Goal: Information Seeking & Learning: Learn about a topic

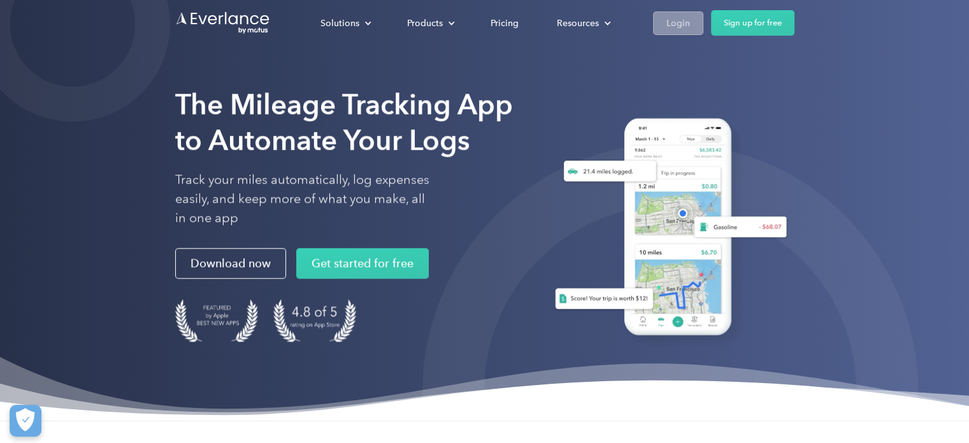
click at [671, 22] on div "Login" at bounding box center [678, 23] width 24 height 16
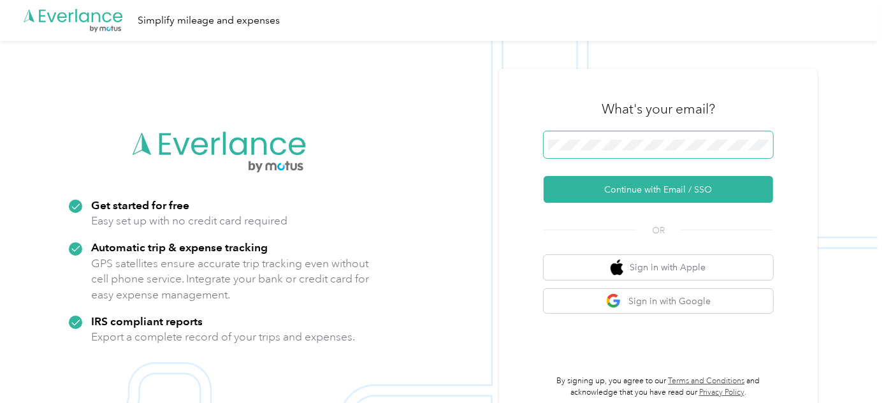
click at [543, 176] on button "Continue with Email / SSO" at bounding box center [657, 189] width 229 height 27
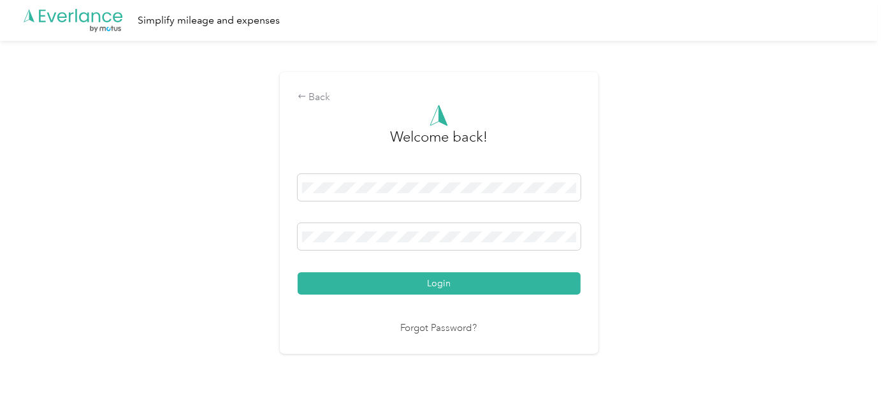
click at [298, 272] on button "Login" at bounding box center [439, 283] width 283 height 22
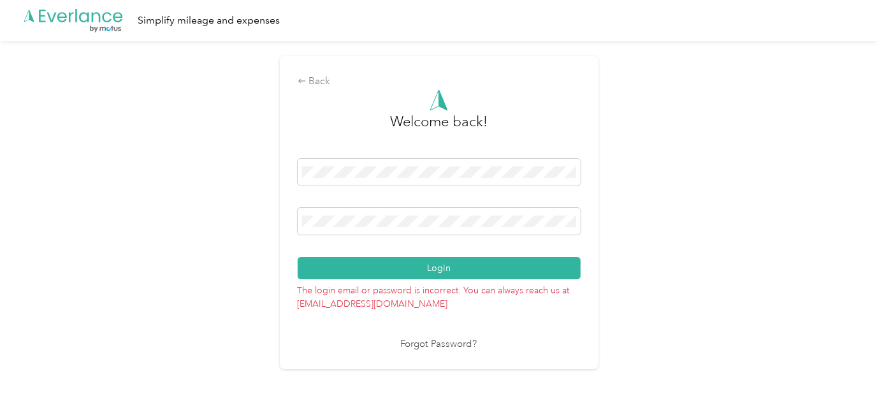
click at [298, 257] on button "Login" at bounding box center [439, 268] width 283 height 22
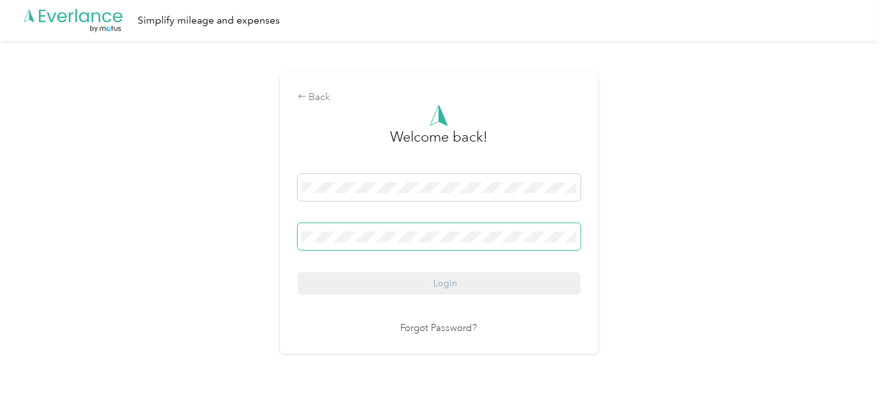
drag, startPoint x: 314, startPoint y: 248, endPoint x: 307, endPoint y: 247, distance: 7.1
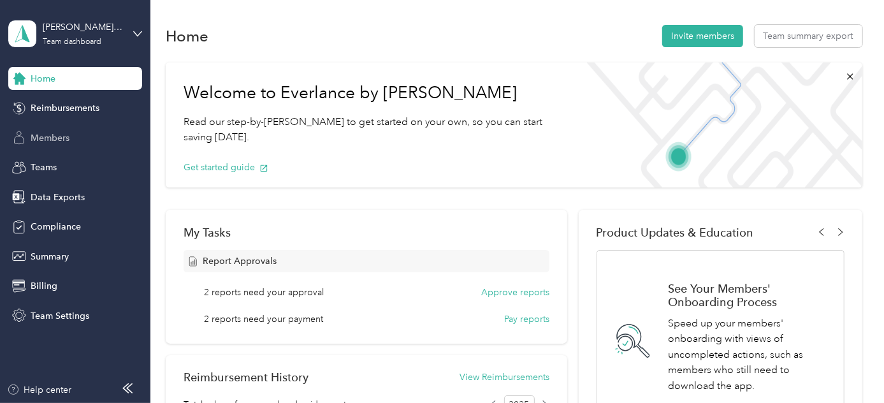
click at [31, 138] on span "Members" at bounding box center [50, 137] width 39 height 13
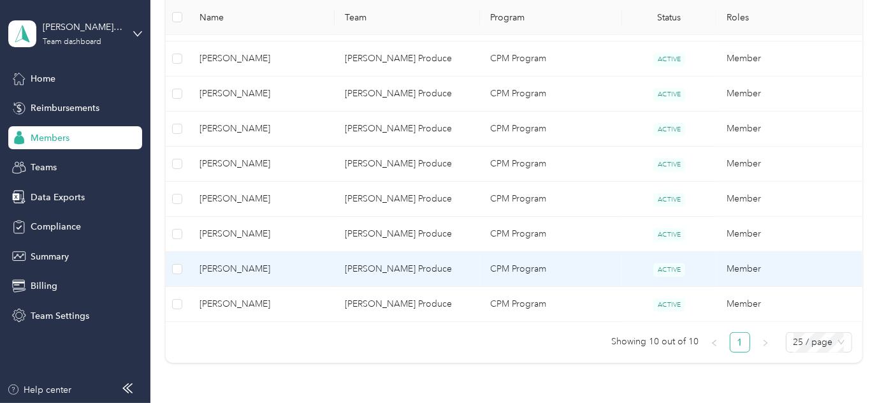
scroll to position [405, 0]
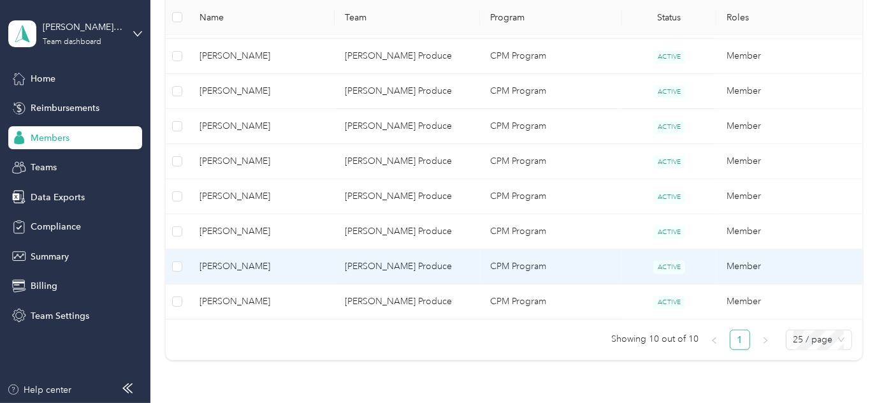
click at [237, 266] on span "[PERSON_NAME]" at bounding box center [261, 266] width 125 height 14
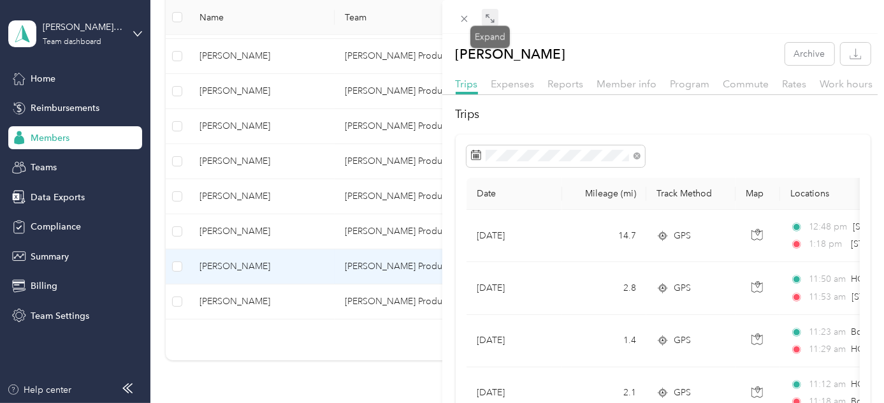
click at [485, 16] on icon at bounding box center [490, 18] width 10 height 10
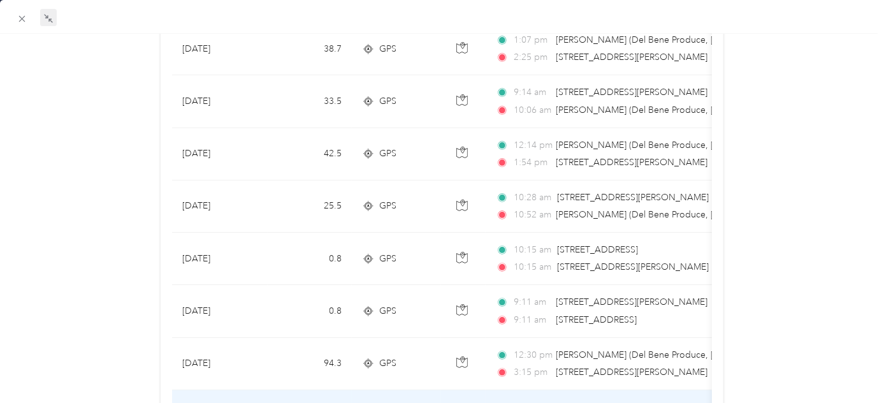
scroll to position [984, 0]
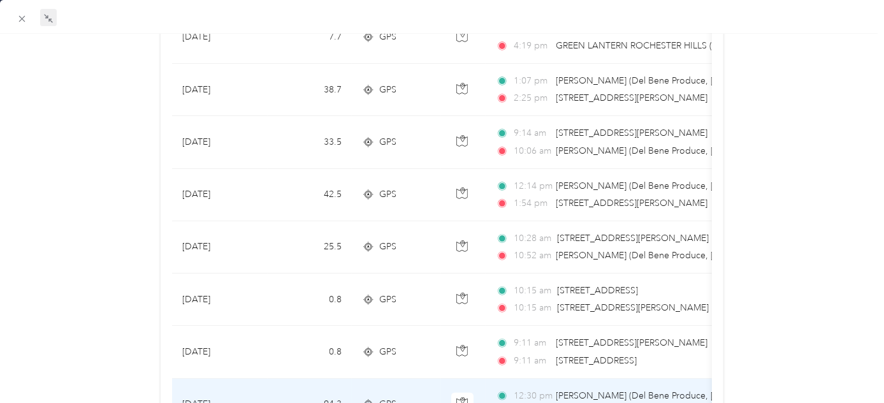
scroll to position [1223, 0]
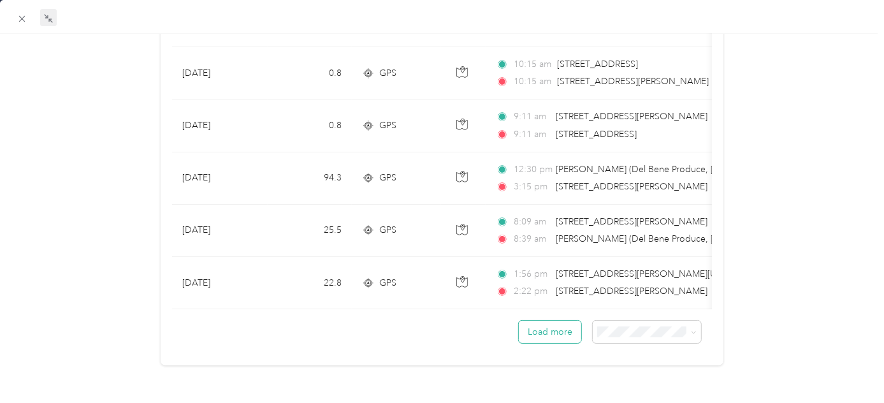
click at [556, 320] on button "Load more" at bounding box center [550, 331] width 62 height 22
click at [554, 326] on button "Load more" at bounding box center [550, 331] width 62 height 22
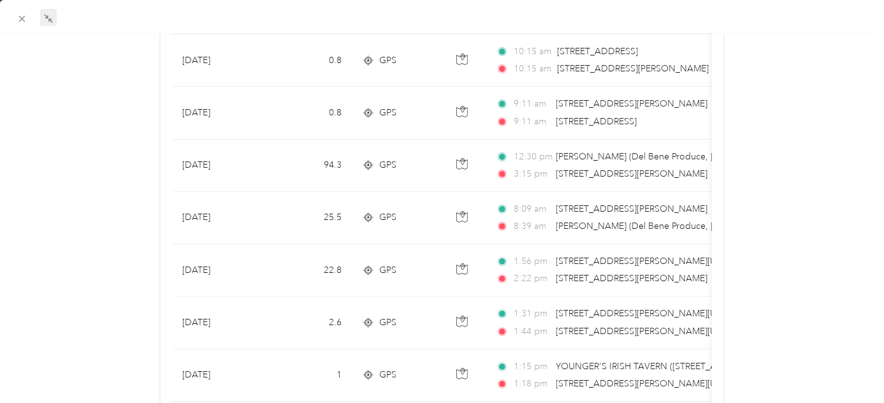
click at [131, 145] on div "[PERSON_NAME] Archive Trips Expenses Reports Member info Program Commute Rates …" at bounding box center [442, 242] width 884 height 2847
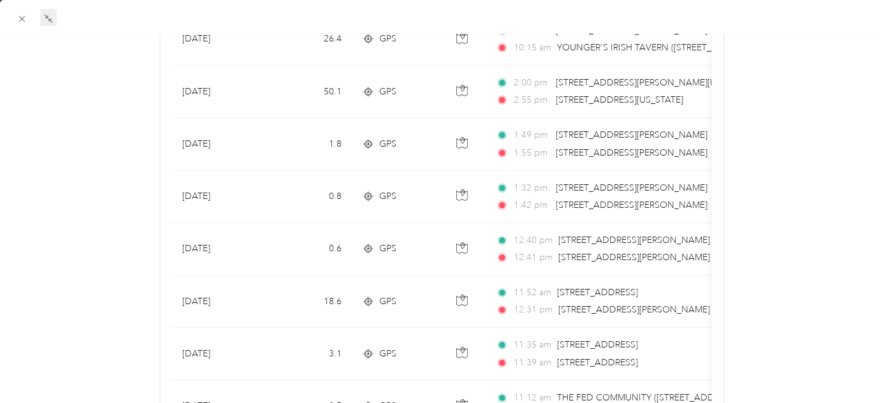
scroll to position [1628, 0]
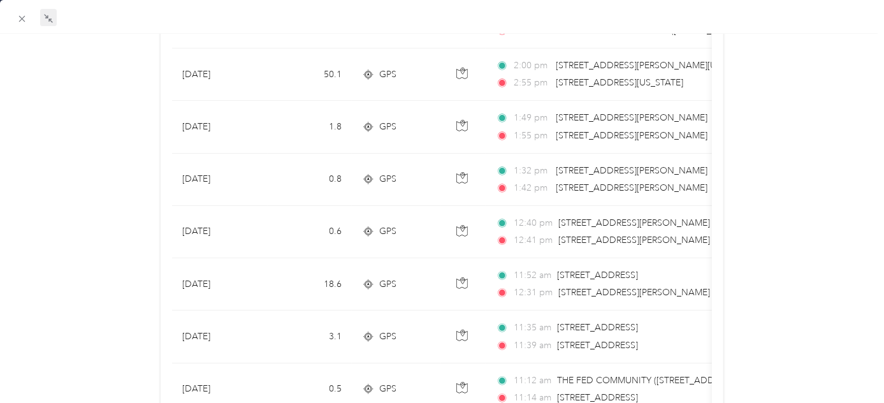
drag, startPoint x: 26, startPoint y: 152, endPoint x: 36, endPoint y: 157, distance: 11.1
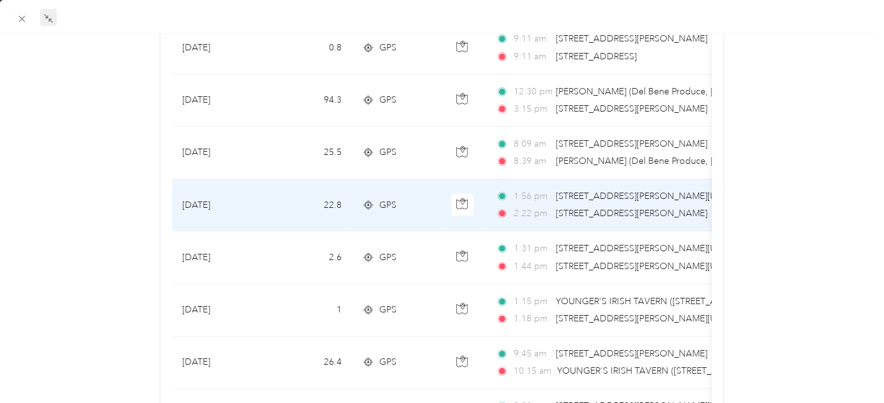
scroll to position [1223, 0]
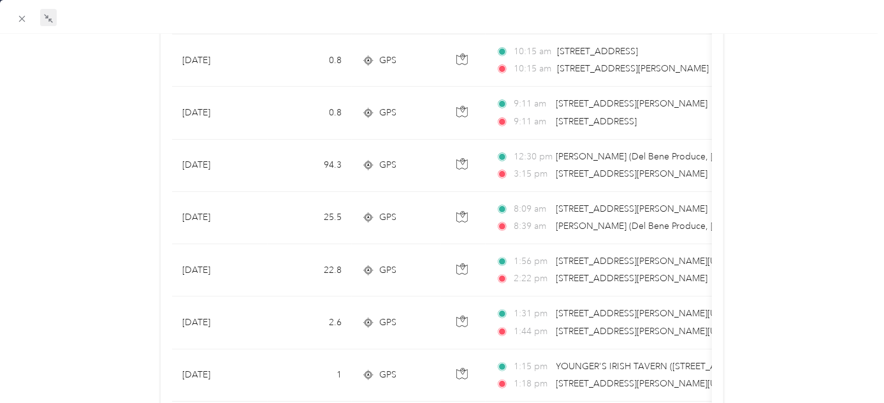
click at [82, 138] on div "[PERSON_NAME] Archive Trips Expenses Reports Member info Program Commute Rates …" at bounding box center [442, 242] width 884 height 2847
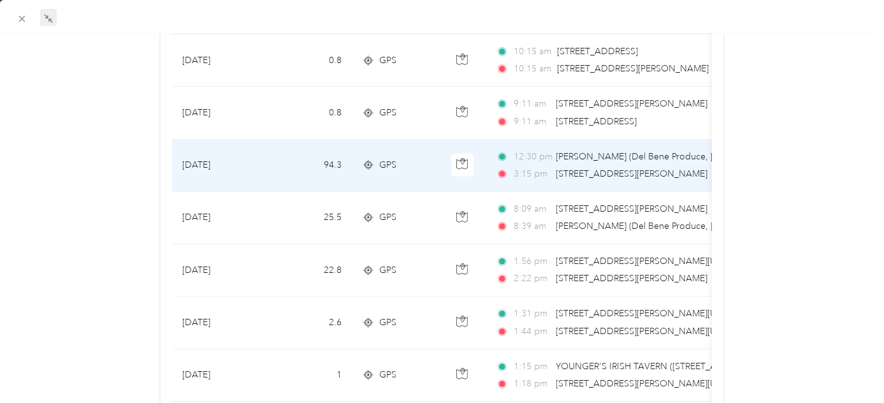
click at [299, 162] on td "94.3" at bounding box center [310, 166] width 84 height 52
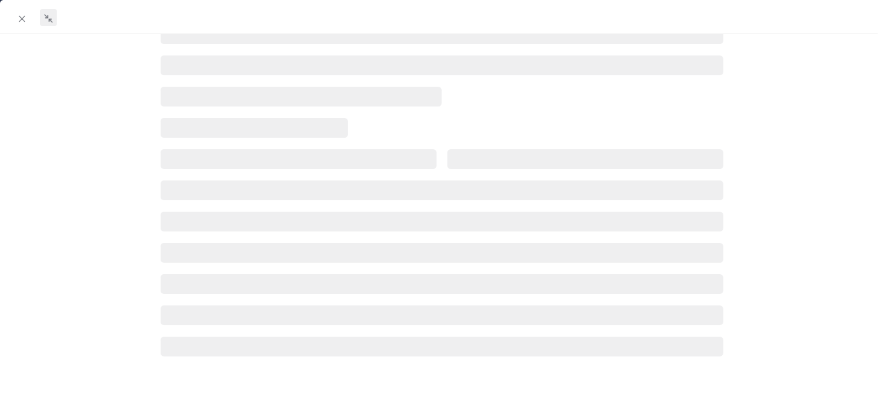
scroll to position [354, 0]
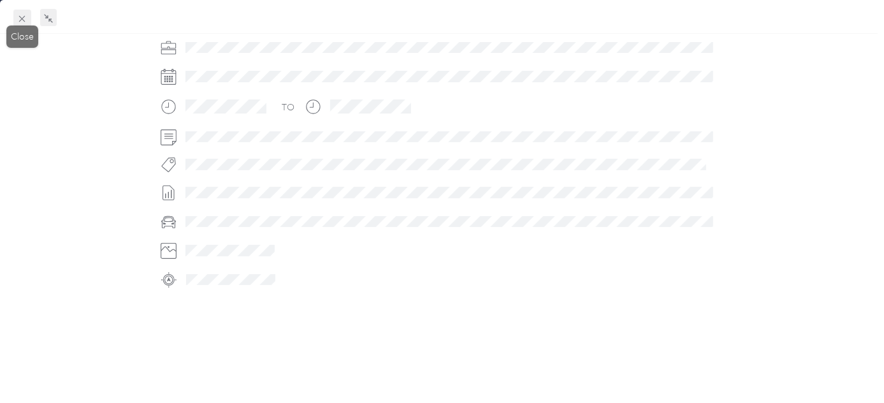
click at [22, 15] on icon at bounding box center [22, 18] width 11 height 11
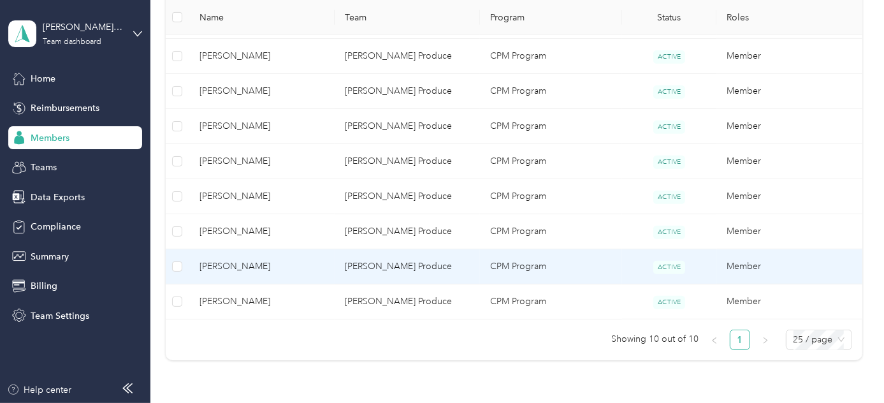
click at [255, 262] on span "[PERSON_NAME]" at bounding box center [261, 266] width 125 height 14
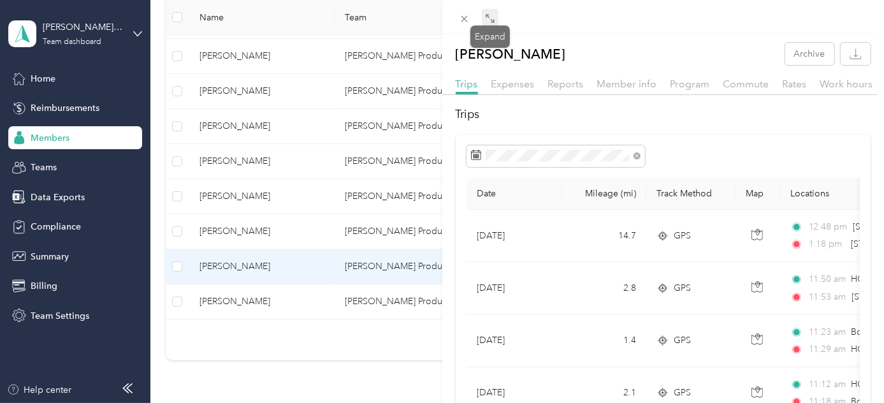
click at [492, 23] on icon at bounding box center [490, 18] width 10 height 10
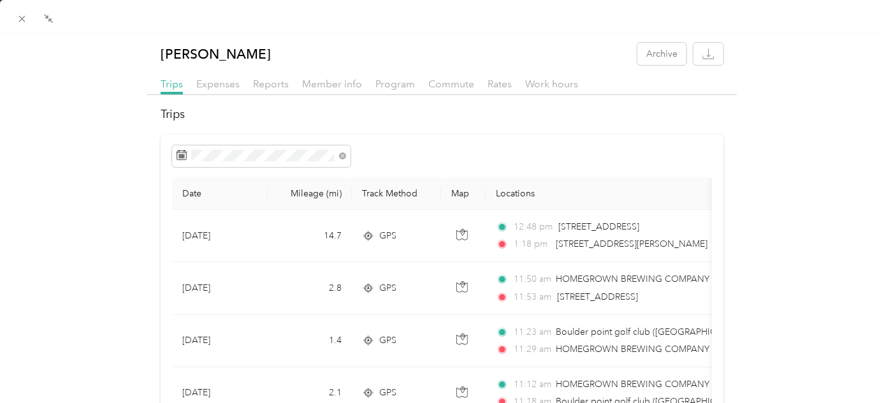
drag, startPoint x: 492, startPoint y: 24, endPoint x: 75, endPoint y: 167, distance: 441.6
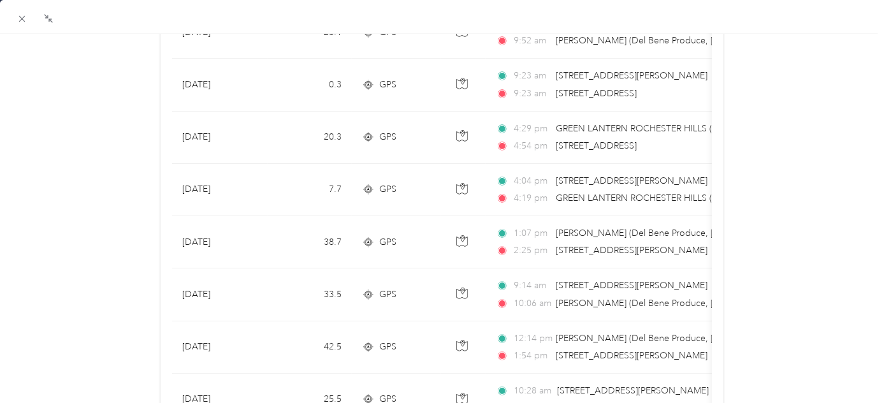
scroll to position [868, 0]
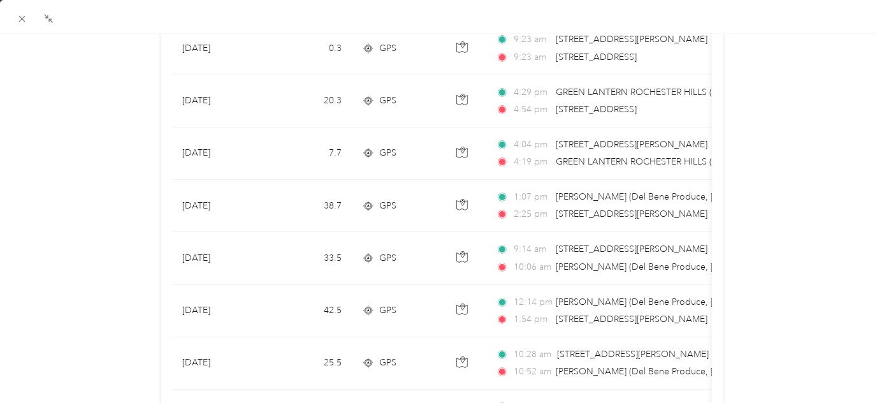
drag, startPoint x: 96, startPoint y: 200, endPoint x: 113, endPoint y: 196, distance: 17.0
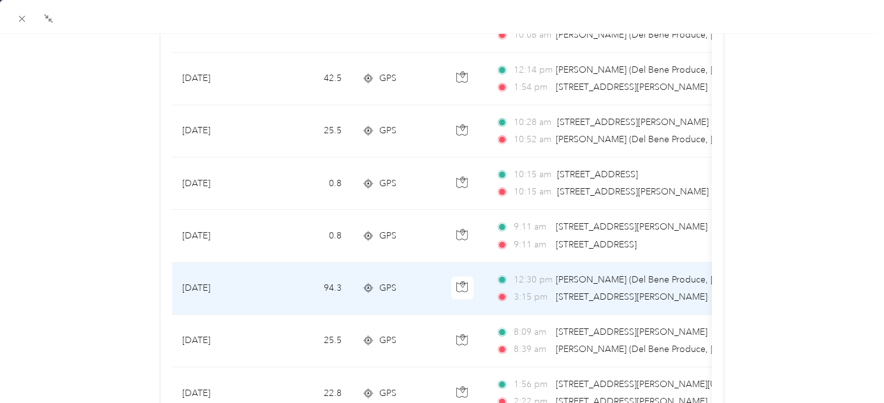
scroll to position [1223, 0]
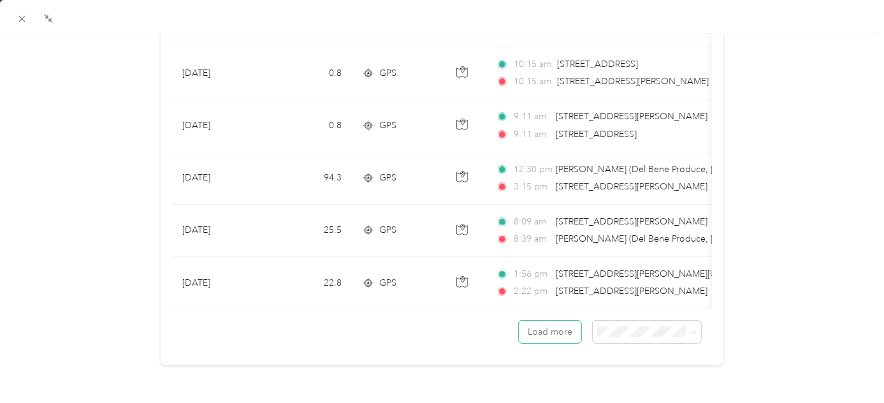
drag, startPoint x: 539, startPoint y: 323, endPoint x: 509, endPoint y: 318, distance: 30.4
click at [538, 323] on button "Load more" at bounding box center [550, 331] width 62 height 22
click at [556, 323] on button "Load more" at bounding box center [550, 331] width 62 height 22
click at [545, 326] on button "Load more" at bounding box center [550, 331] width 62 height 22
click at [533, 327] on button "Load more" at bounding box center [550, 331] width 62 height 22
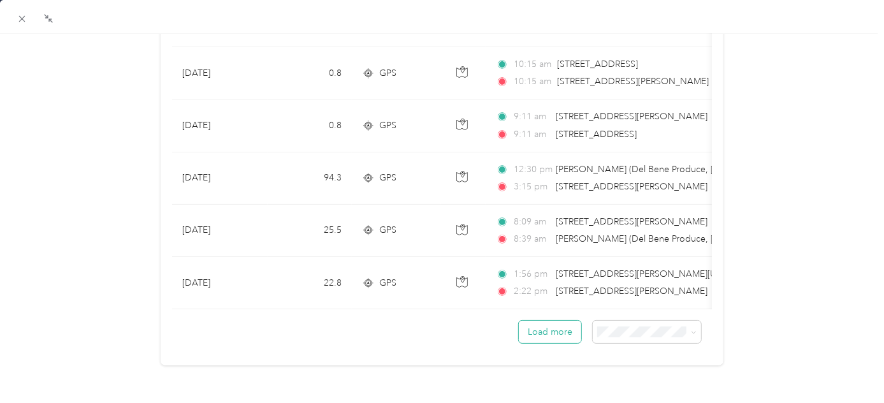
click at [528, 323] on button "Load more" at bounding box center [550, 331] width 62 height 22
click at [529, 320] on button "Load more" at bounding box center [550, 331] width 62 height 22
click at [535, 320] on button "Load more" at bounding box center [550, 331] width 62 height 22
click at [562, 329] on button "Load more" at bounding box center [550, 331] width 62 height 22
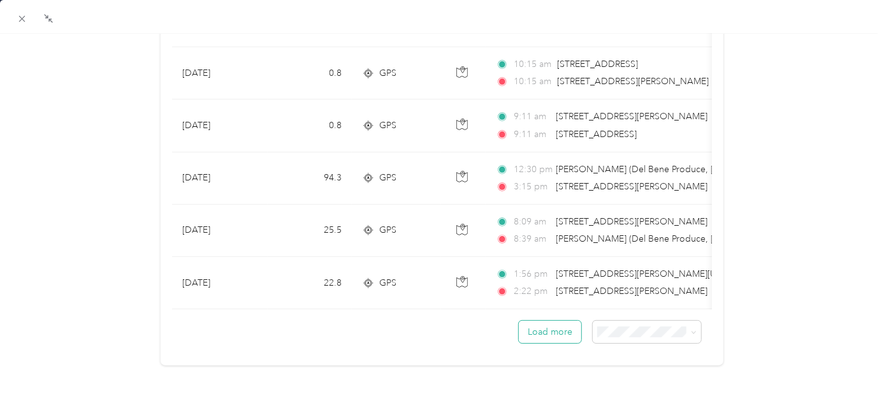
click at [531, 320] on button "Load more" at bounding box center [550, 331] width 62 height 22
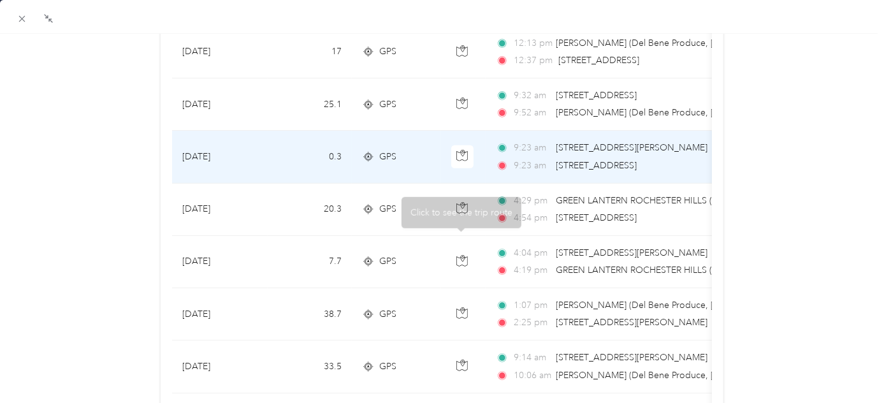
scroll to position [296, 0]
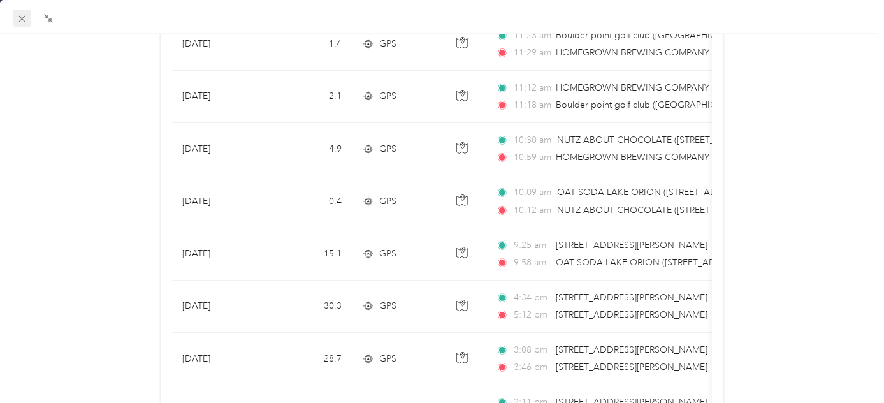
click at [26, 15] on icon at bounding box center [22, 18] width 11 height 11
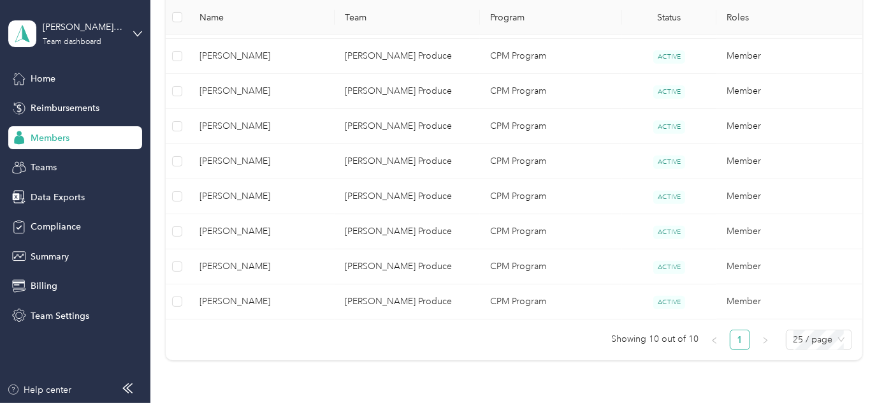
scroll to position [241, 0]
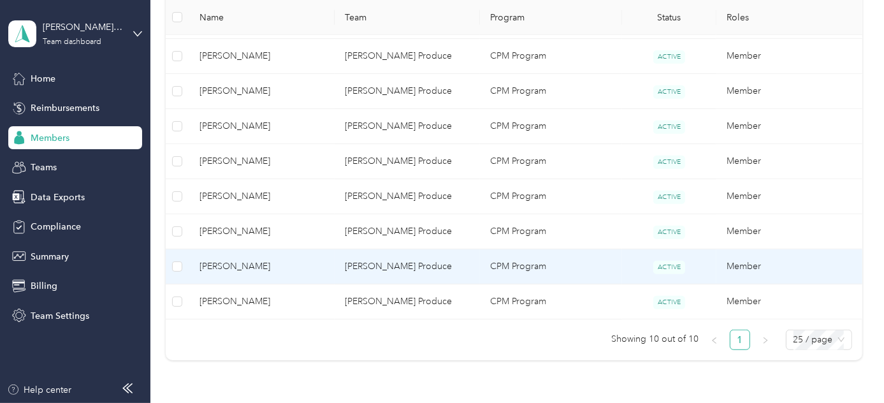
click at [280, 261] on span "[PERSON_NAME]" at bounding box center [261, 266] width 125 height 14
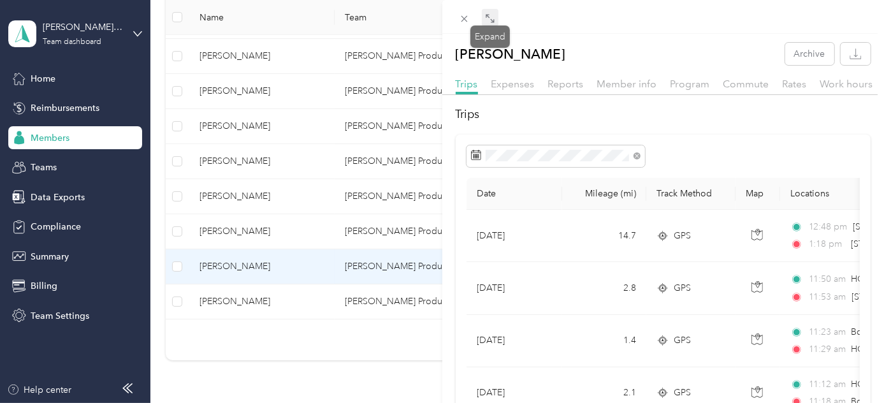
click at [489, 20] on icon at bounding box center [490, 18] width 10 height 10
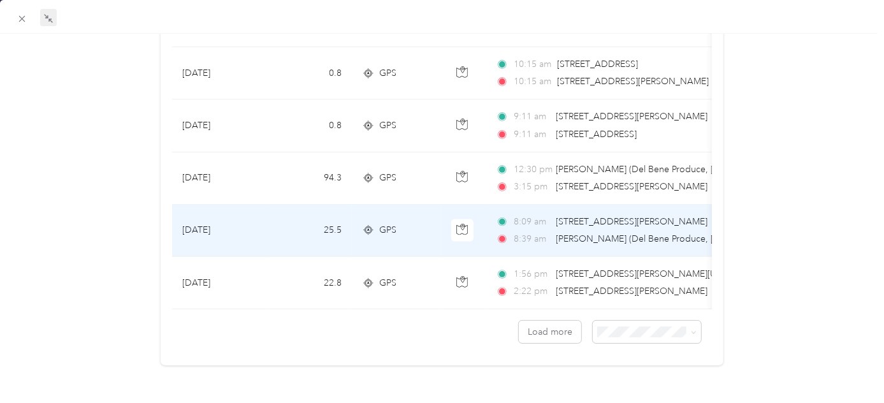
scroll to position [1223, 0]
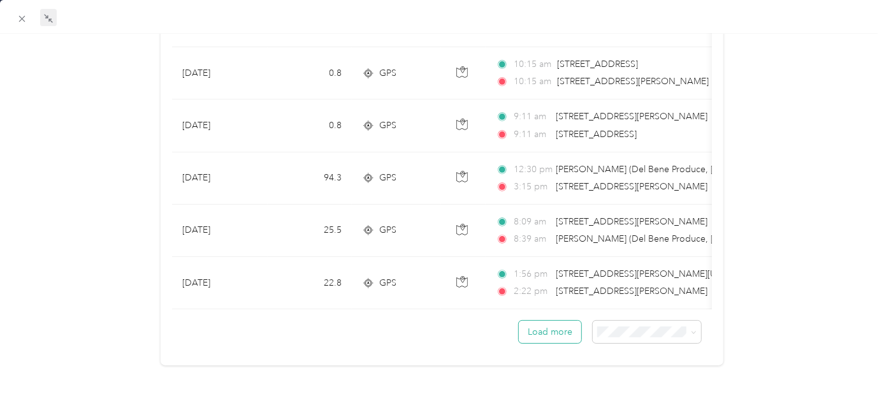
click at [548, 324] on button "Load more" at bounding box center [550, 331] width 62 height 22
click at [536, 320] on button "Load more" at bounding box center [550, 331] width 62 height 22
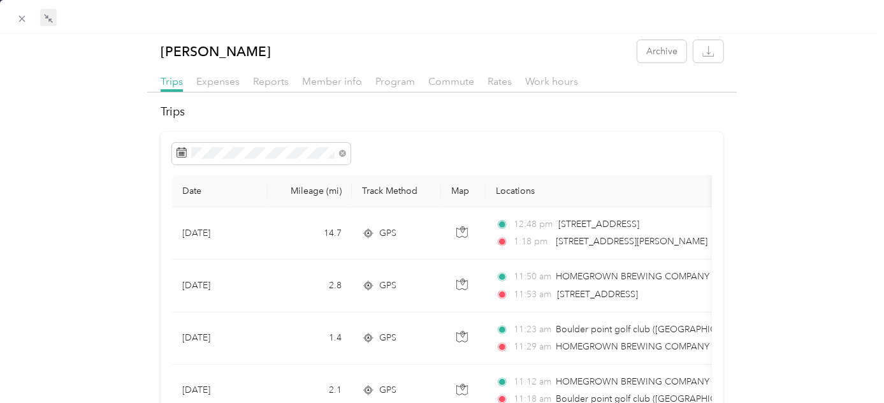
scroll to position [0, 0]
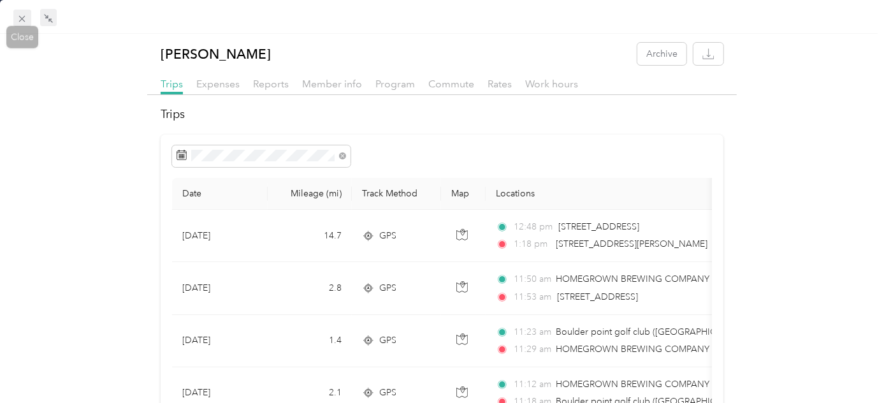
click at [18, 14] on icon at bounding box center [22, 18] width 11 height 11
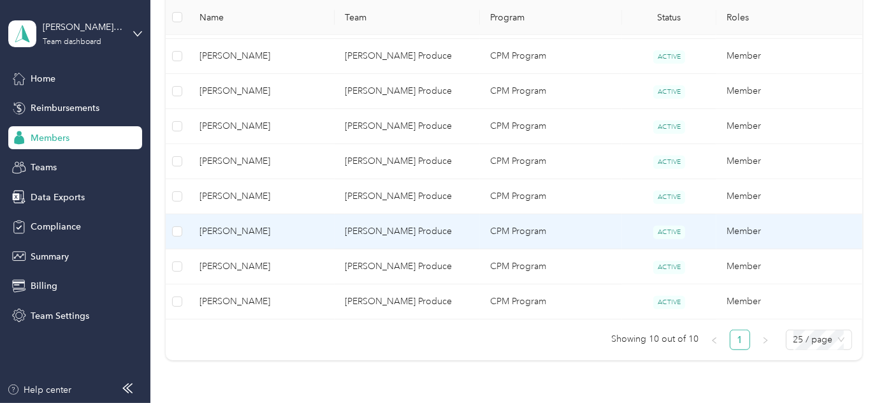
click at [254, 233] on span "[PERSON_NAME]" at bounding box center [261, 231] width 125 height 14
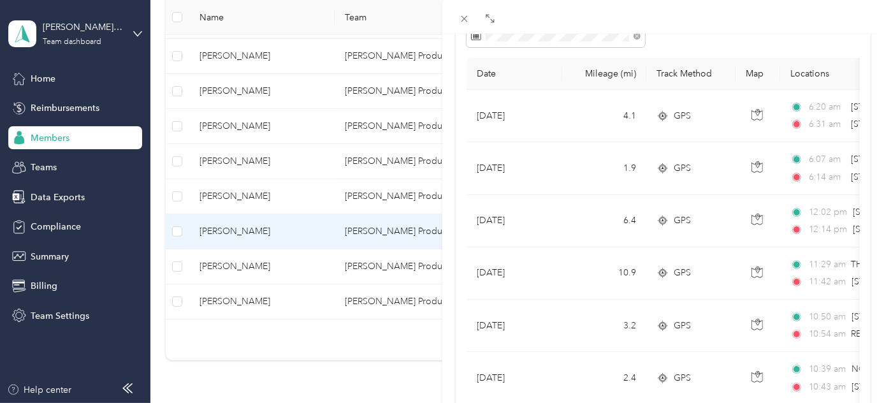
scroll to position [115, 0]
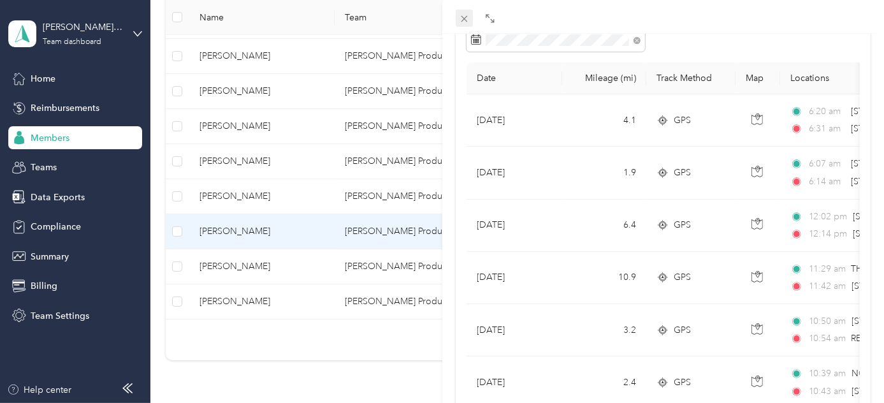
click at [461, 22] on icon at bounding box center [464, 18] width 11 height 11
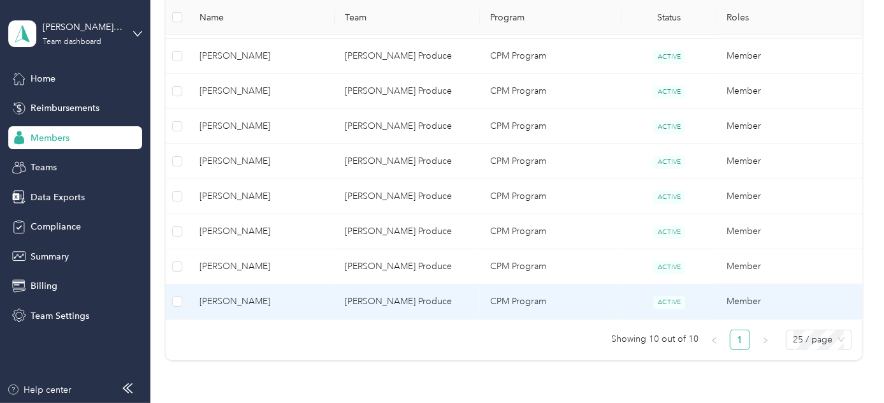
click at [287, 295] on span "[PERSON_NAME]" at bounding box center [261, 301] width 125 height 14
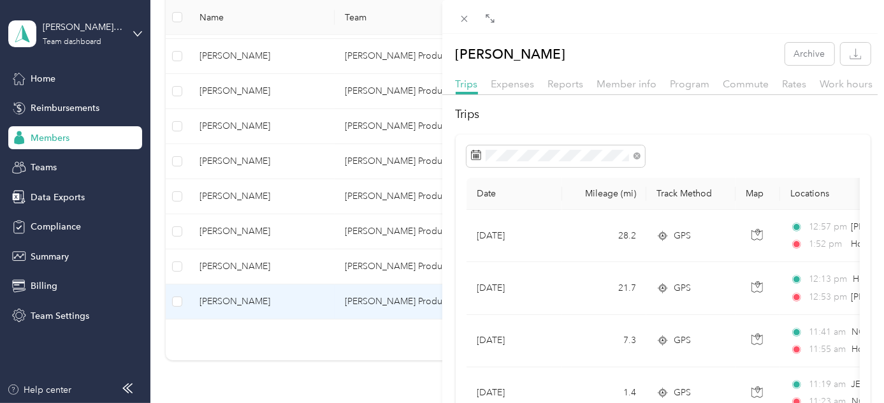
drag, startPoint x: 460, startPoint y: 18, endPoint x: 757, endPoint y: 25, distance: 297.6
click at [757, 24] on div at bounding box center [663, 17] width 442 height 34
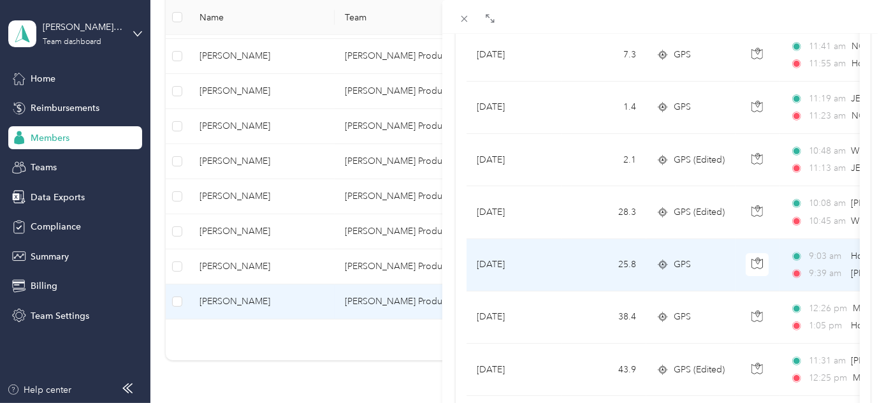
scroll to position [289, 0]
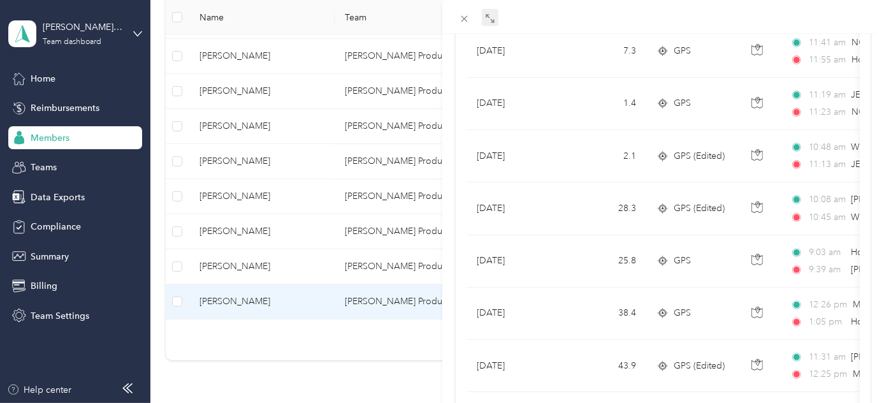
click at [484, 17] on span at bounding box center [490, 18] width 17 height 18
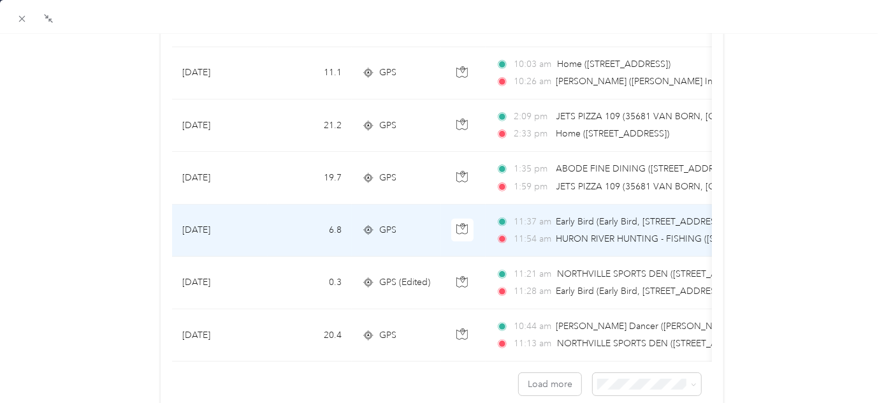
scroll to position [1223, 0]
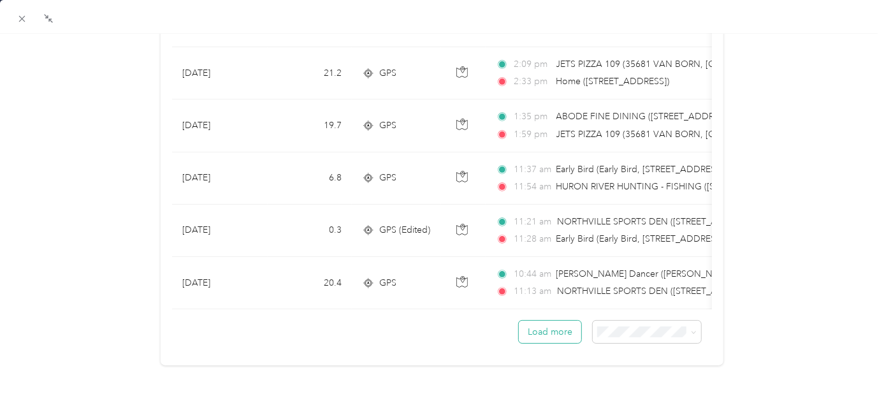
click at [538, 330] on button "Load more" at bounding box center [550, 331] width 62 height 22
click at [543, 320] on button "Load more" at bounding box center [550, 331] width 62 height 22
click at [535, 320] on button "Load more" at bounding box center [550, 331] width 62 height 22
click at [534, 320] on button "Load more" at bounding box center [550, 331] width 62 height 22
click at [12, 15] on div at bounding box center [442, 17] width 884 height 34
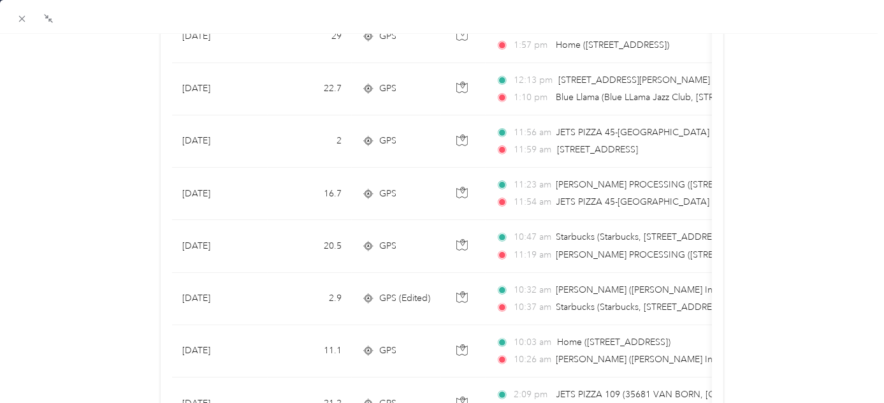
scroll to position [818, 0]
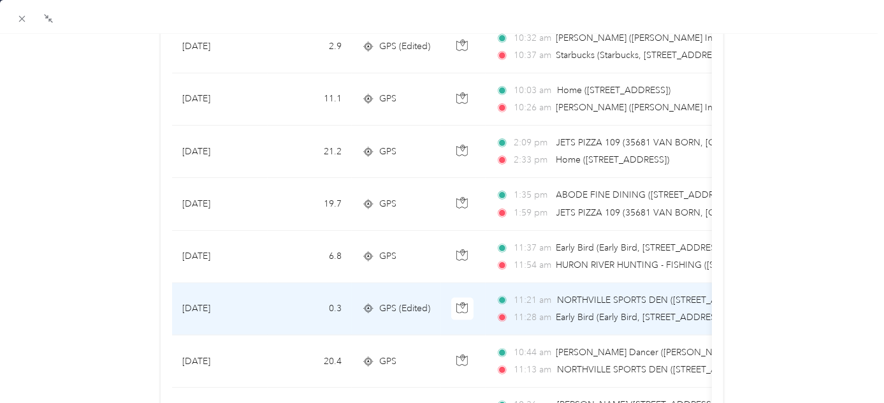
scroll to position [1107, 0]
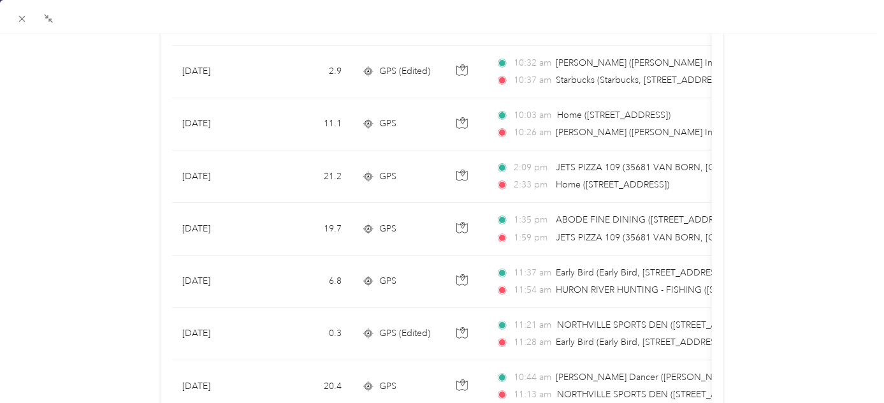
click at [99, 176] on div "[PERSON_NAME] Archive Trips Expenses Reports Member info Program Commute Rates …" at bounding box center [442, 358] width 884 height 2847
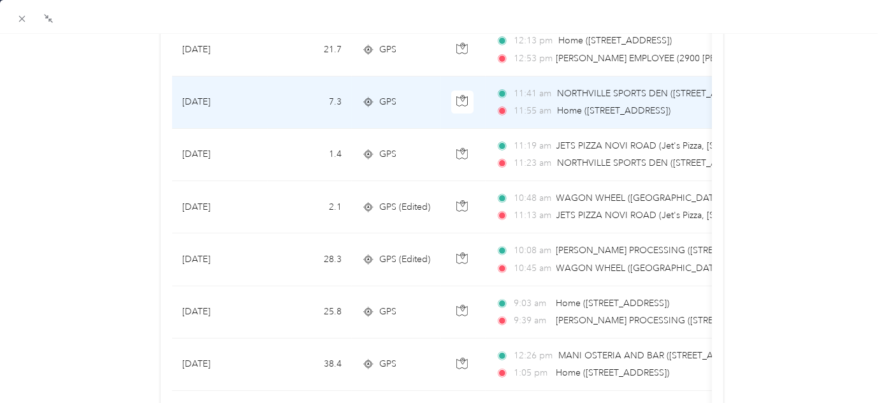
scroll to position [0, 0]
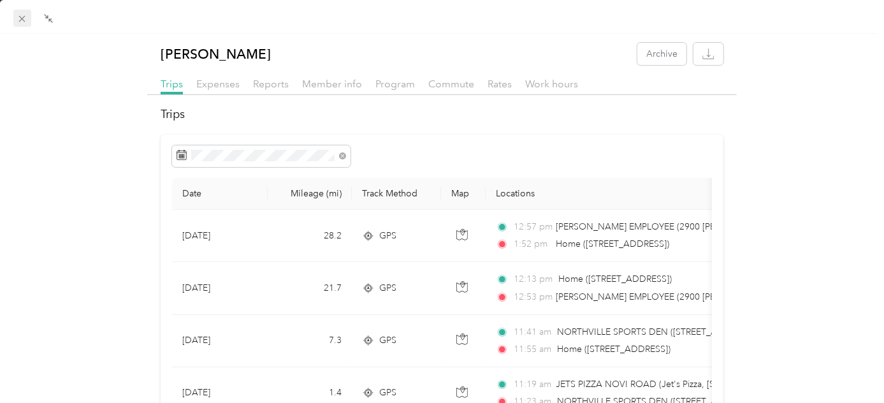
click at [20, 22] on icon at bounding box center [22, 18] width 11 height 11
